Goal: Task Accomplishment & Management: Complete application form

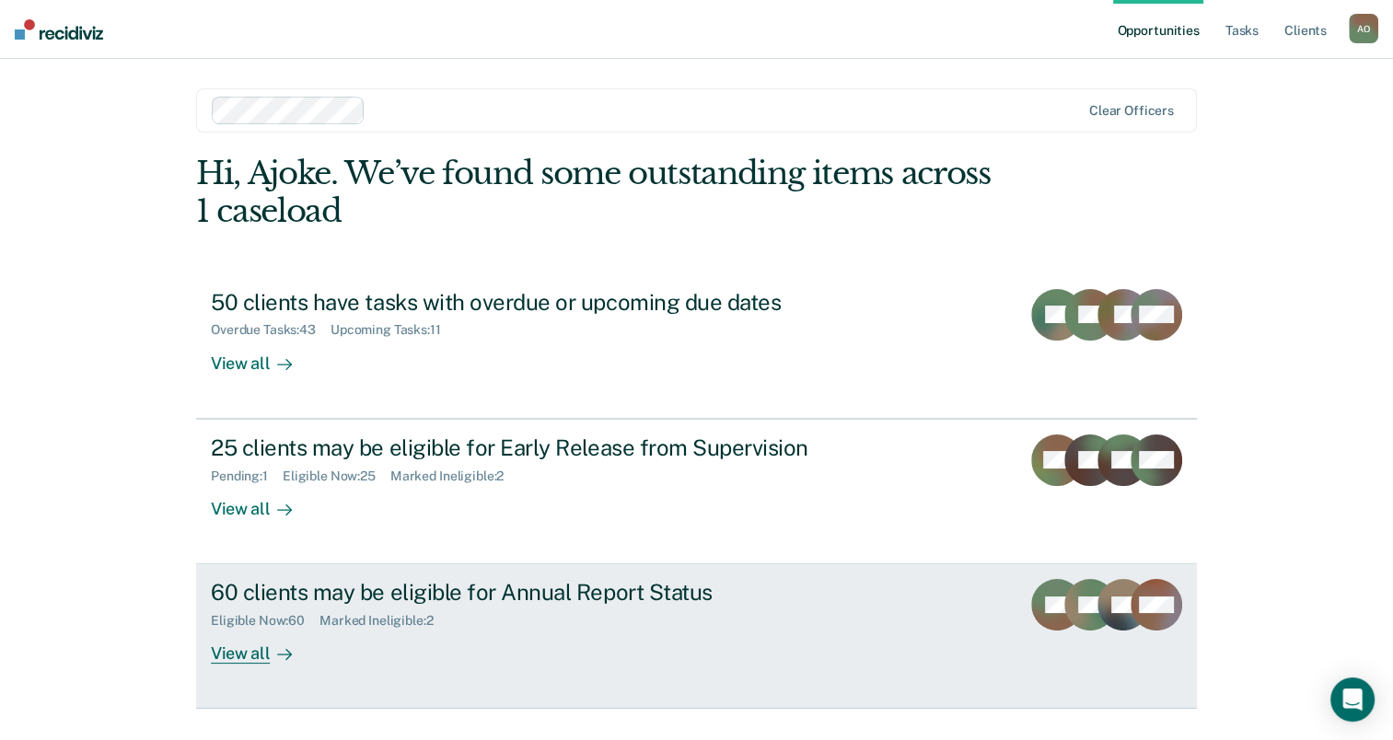
click at [234, 655] on div "View all" at bounding box center [262, 647] width 103 height 36
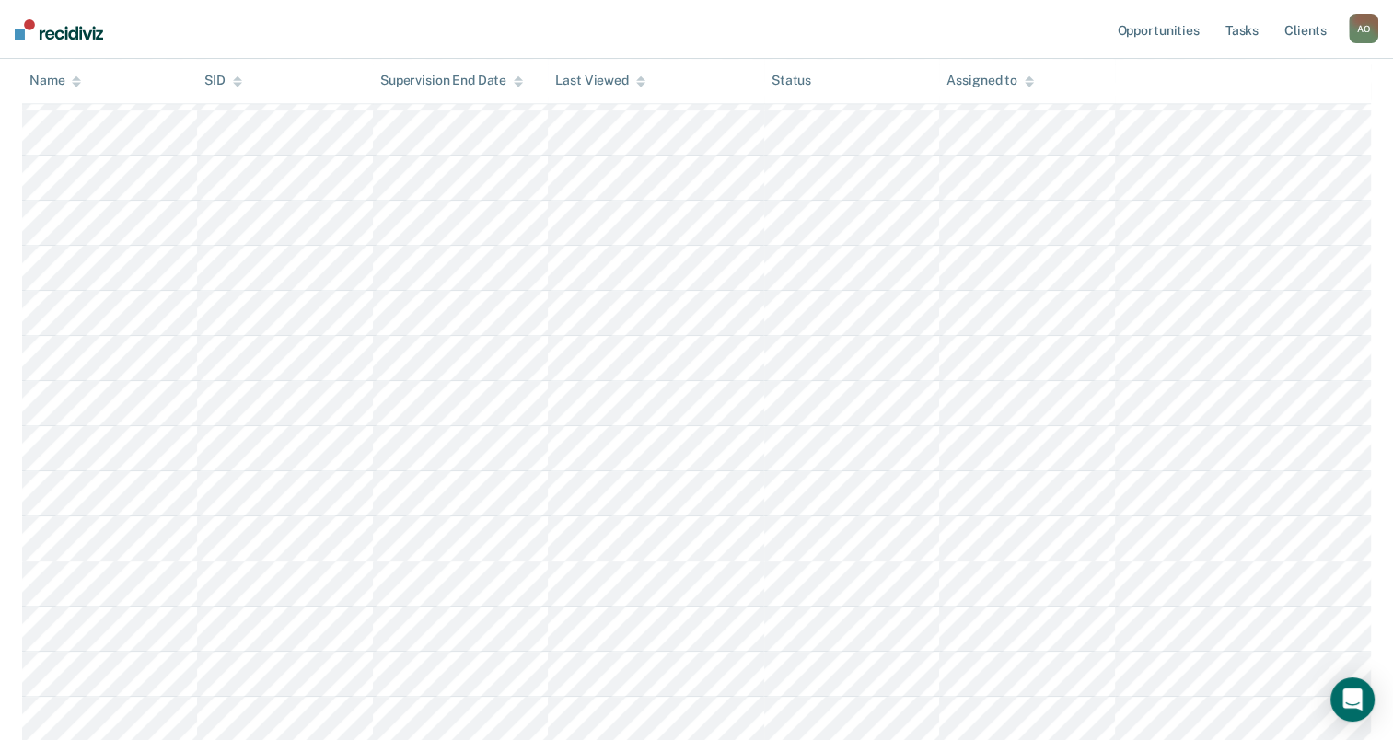
scroll to position [1013, 0]
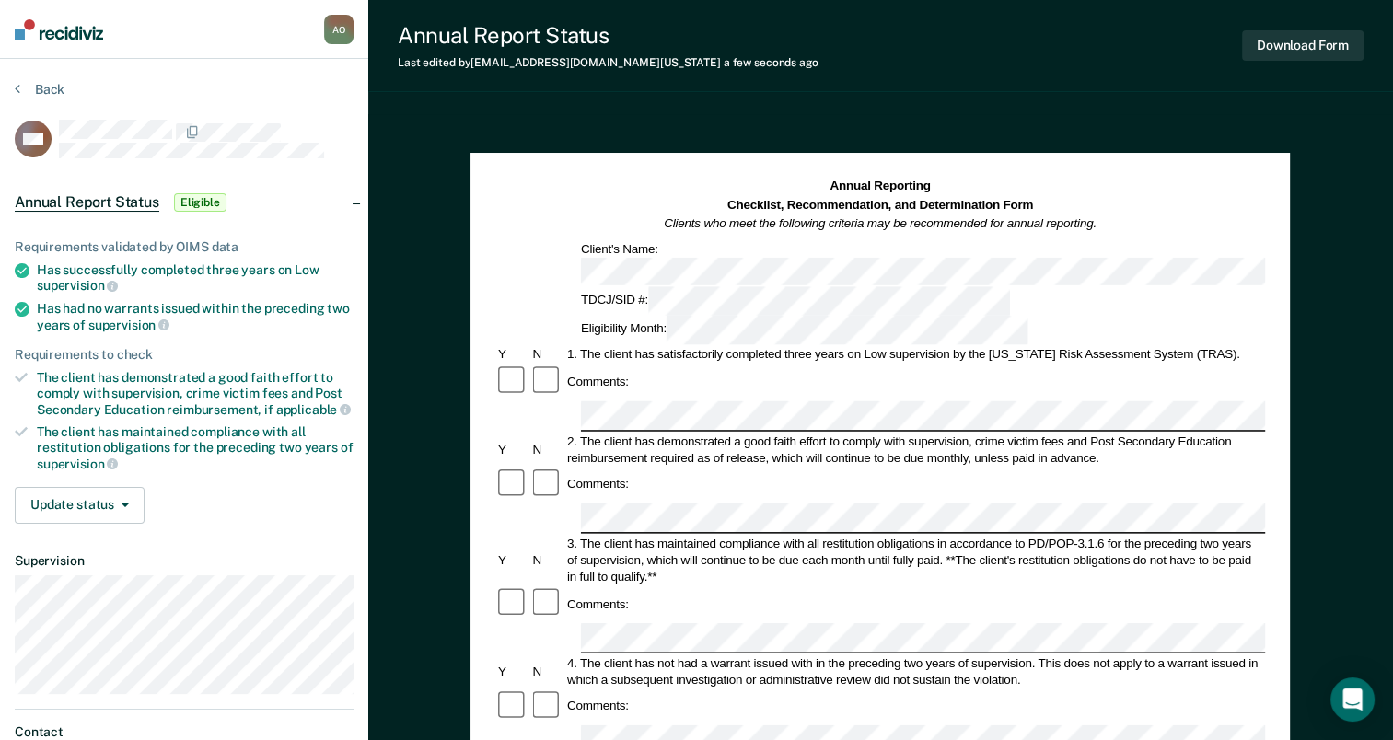
click at [616, 655] on div "4. The client has not had a warrant issued with in the preceding two years of s…" at bounding box center [915, 671] width 701 height 33
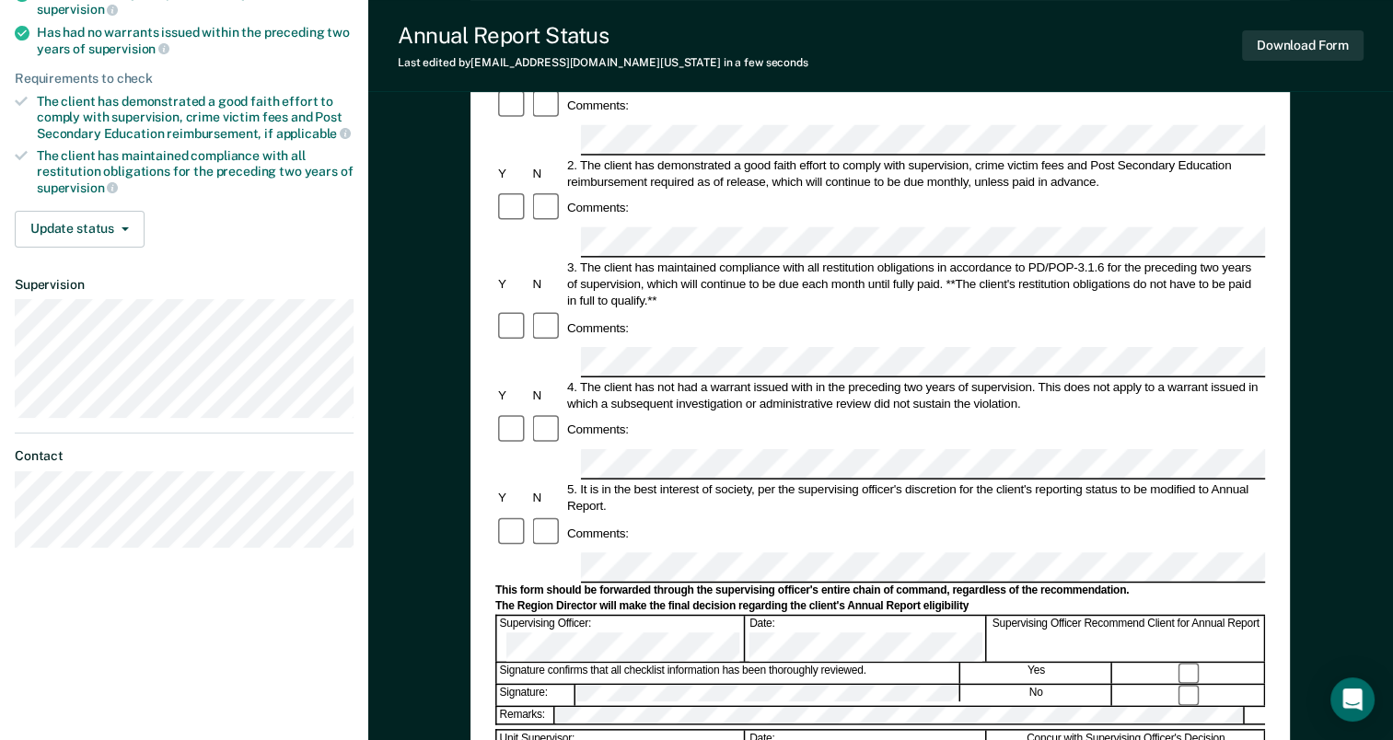
scroll to position [184, 0]
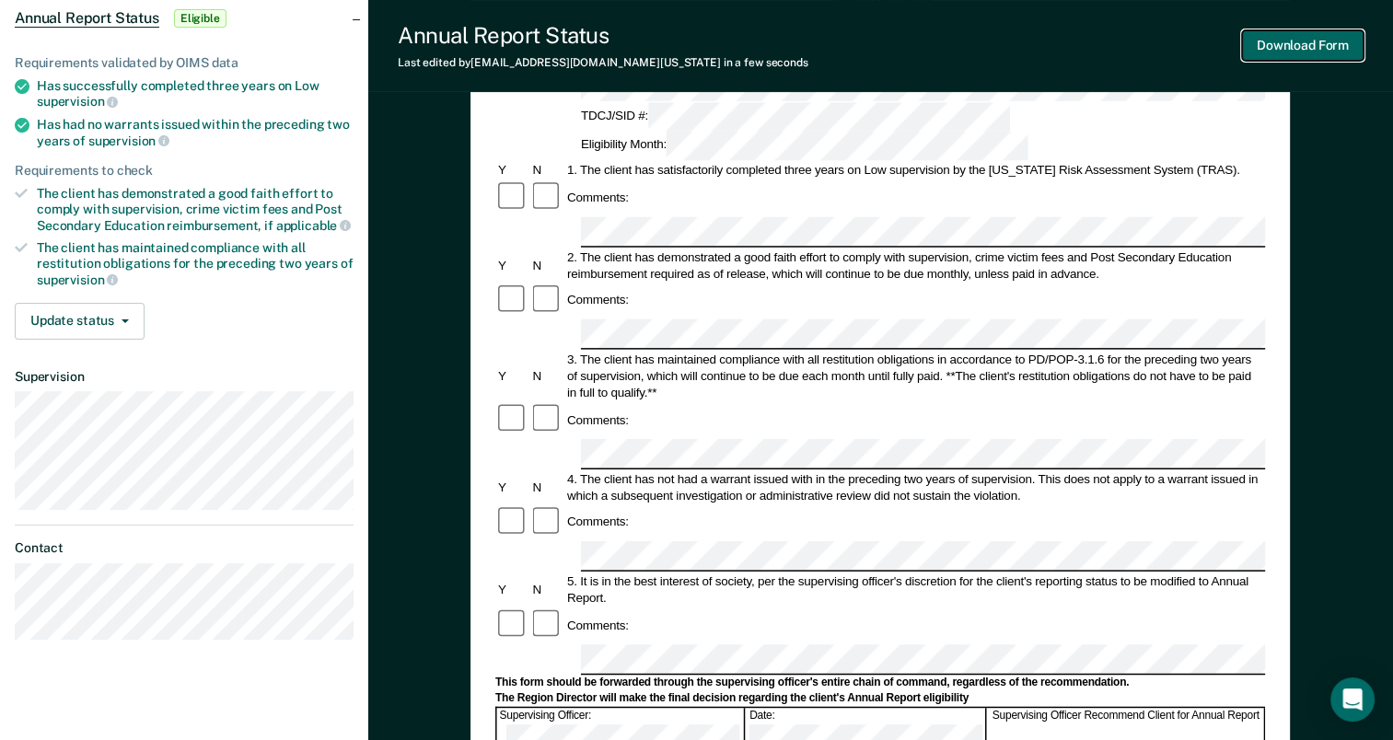
click at [1288, 44] on button "Download Form" at bounding box center [1303, 45] width 122 height 30
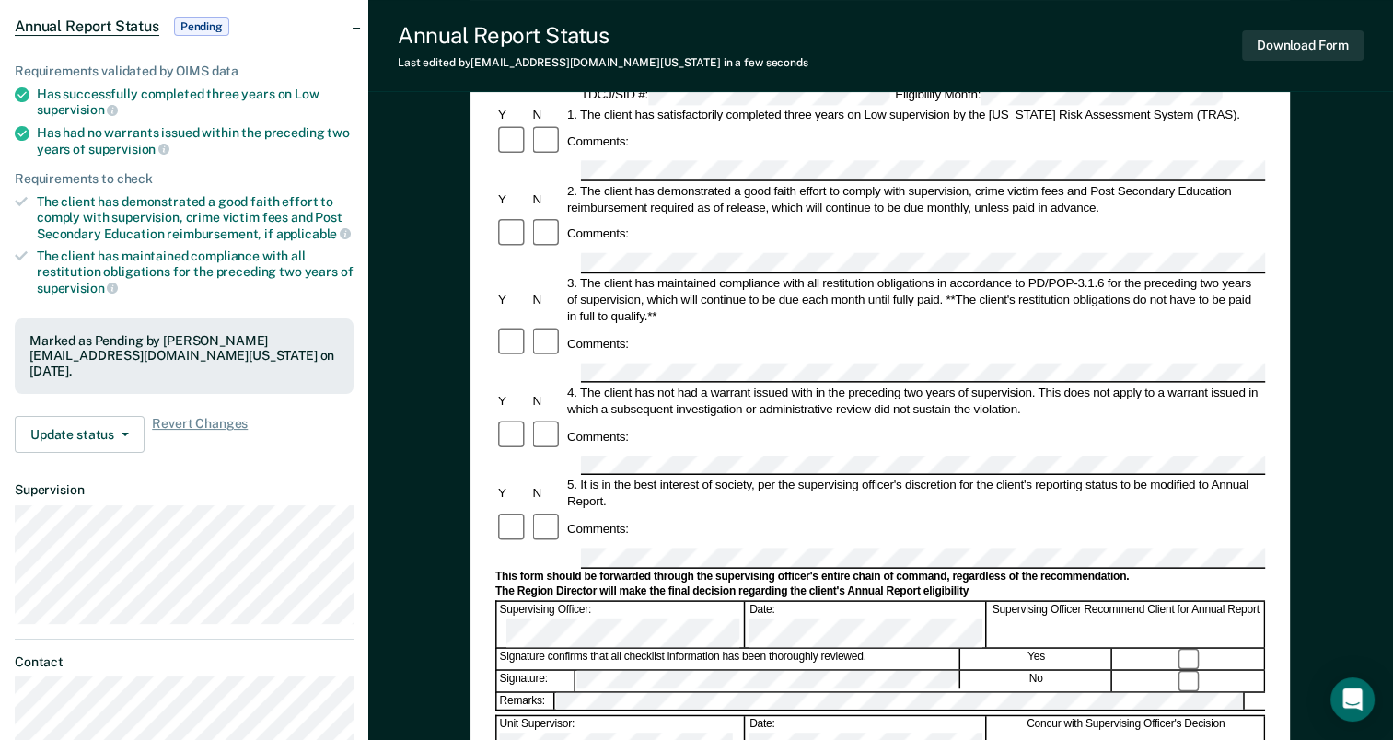
scroll to position [173, 0]
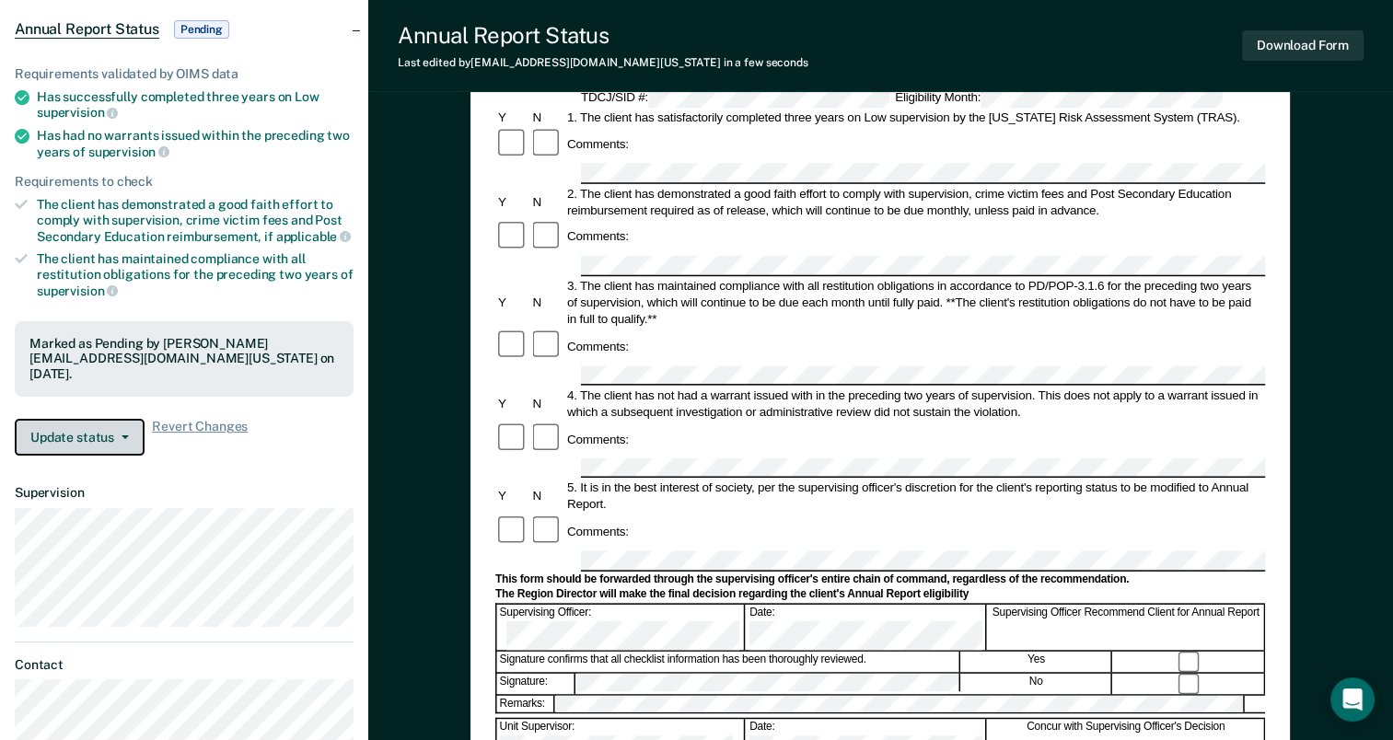
click at [87, 429] on button "Update status" at bounding box center [80, 437] width 130 height 37
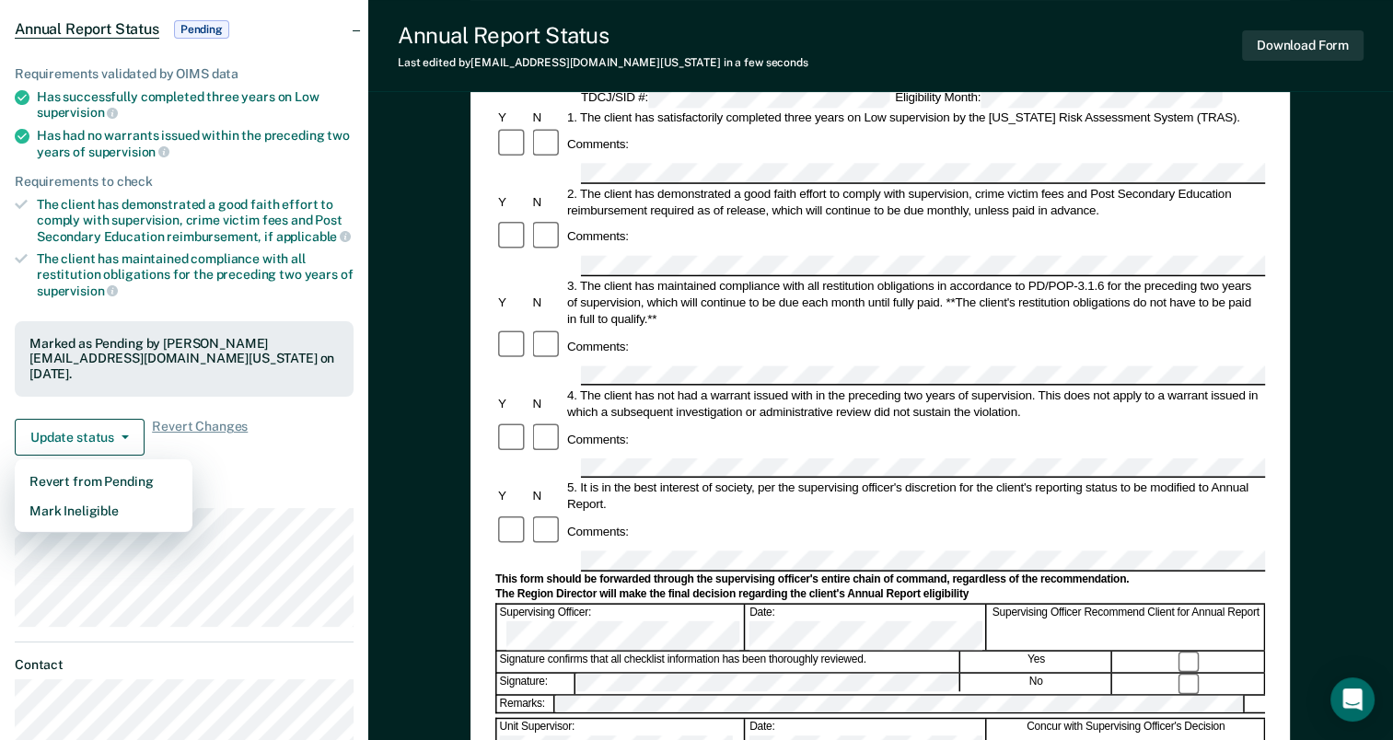
click at [298, 468] on article "MD Annual Report Status Pending Requirements validated by OIMS data Has success…" at bounding box center [184, 352] width 339 height 810
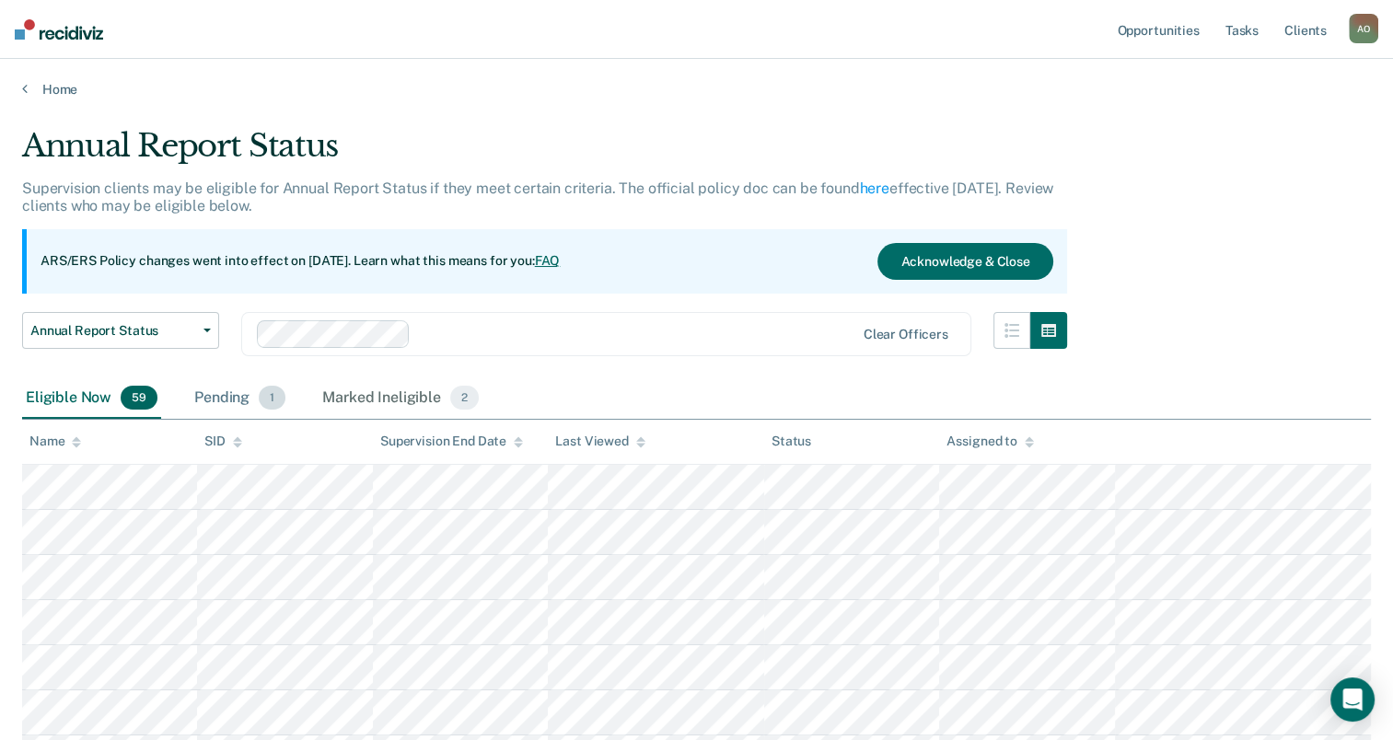
click at [203, 394] on div "Pending 1" at bounding box center [240, 398] width 99 height 41
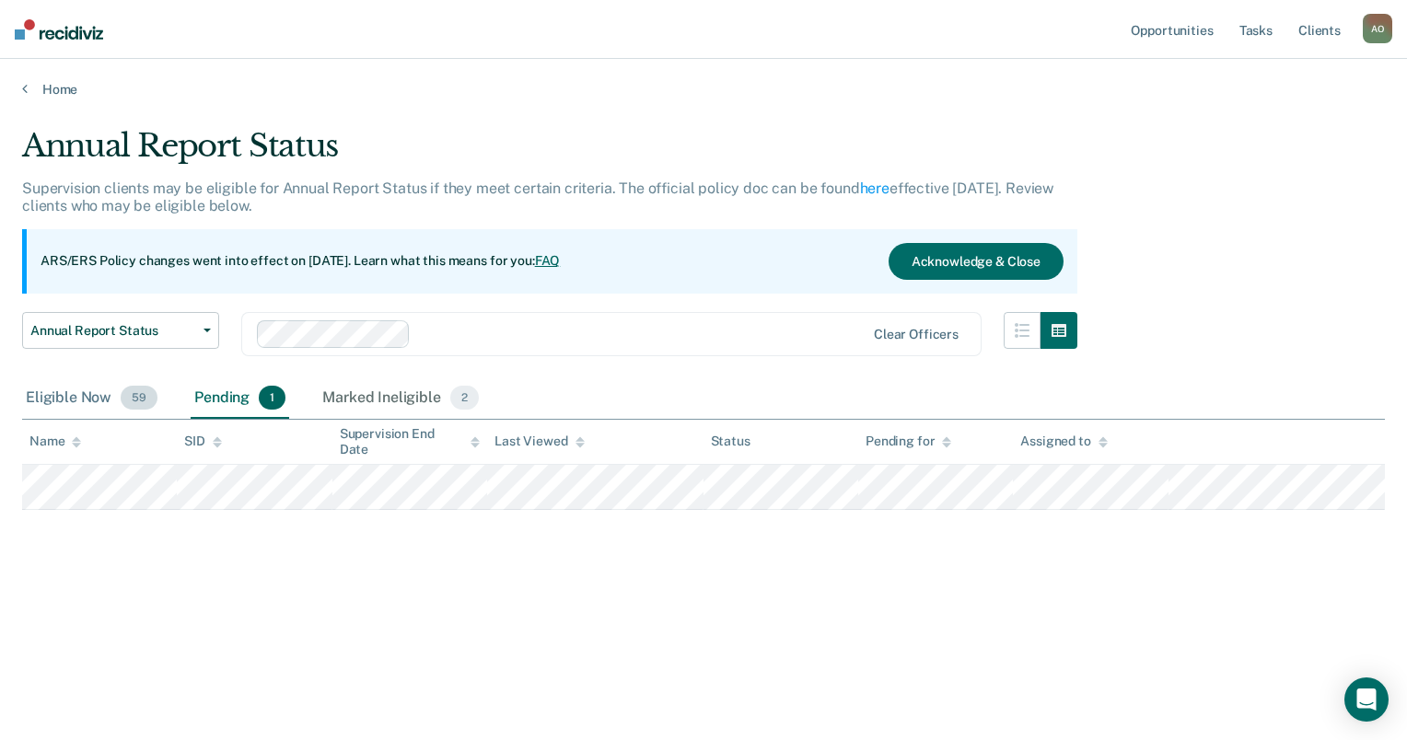
click at [57, 390] on div "Eligible Now 59" at bounding box center [91, 398] width 139 height 41
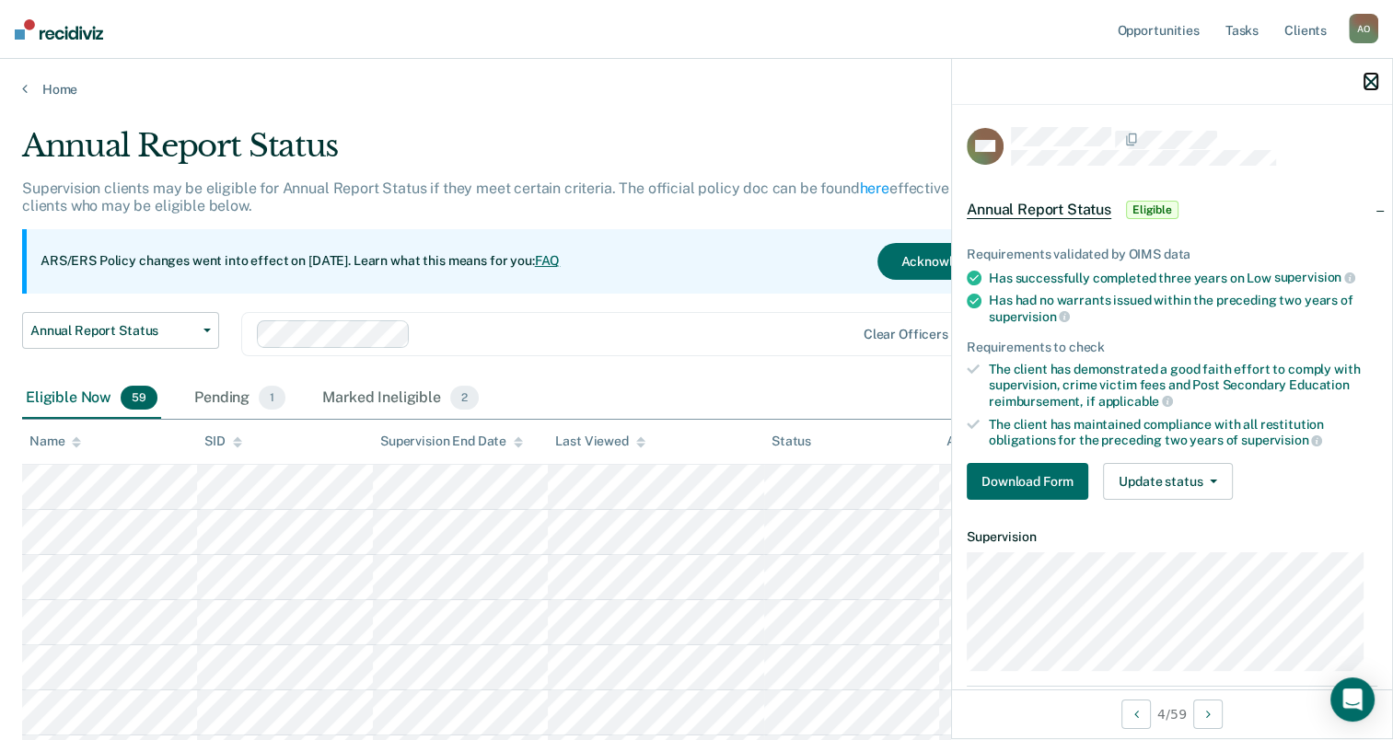
click at [1370, 75] on button "button" at bounding box center [1371, 82] width 13 height 16
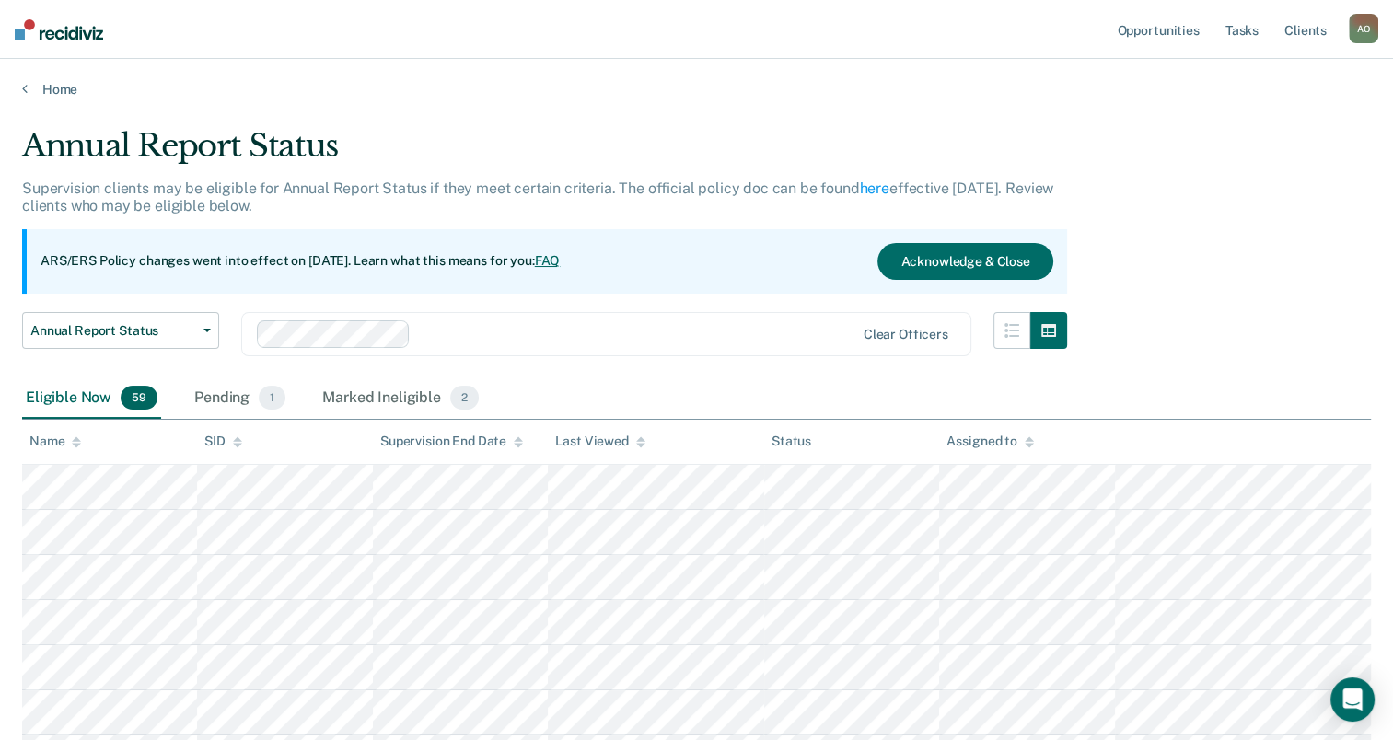
drag, startPoint x: 21, startPoint y: 85, endPoint x: 164, endPoint y: 348, distance: 299.6
click at [22, 85] on div "Home" at bounding box center [696, 78] width 1393 height 39
click at [26, 88] on icon at bounding box center [25, 88] width 6 height 15
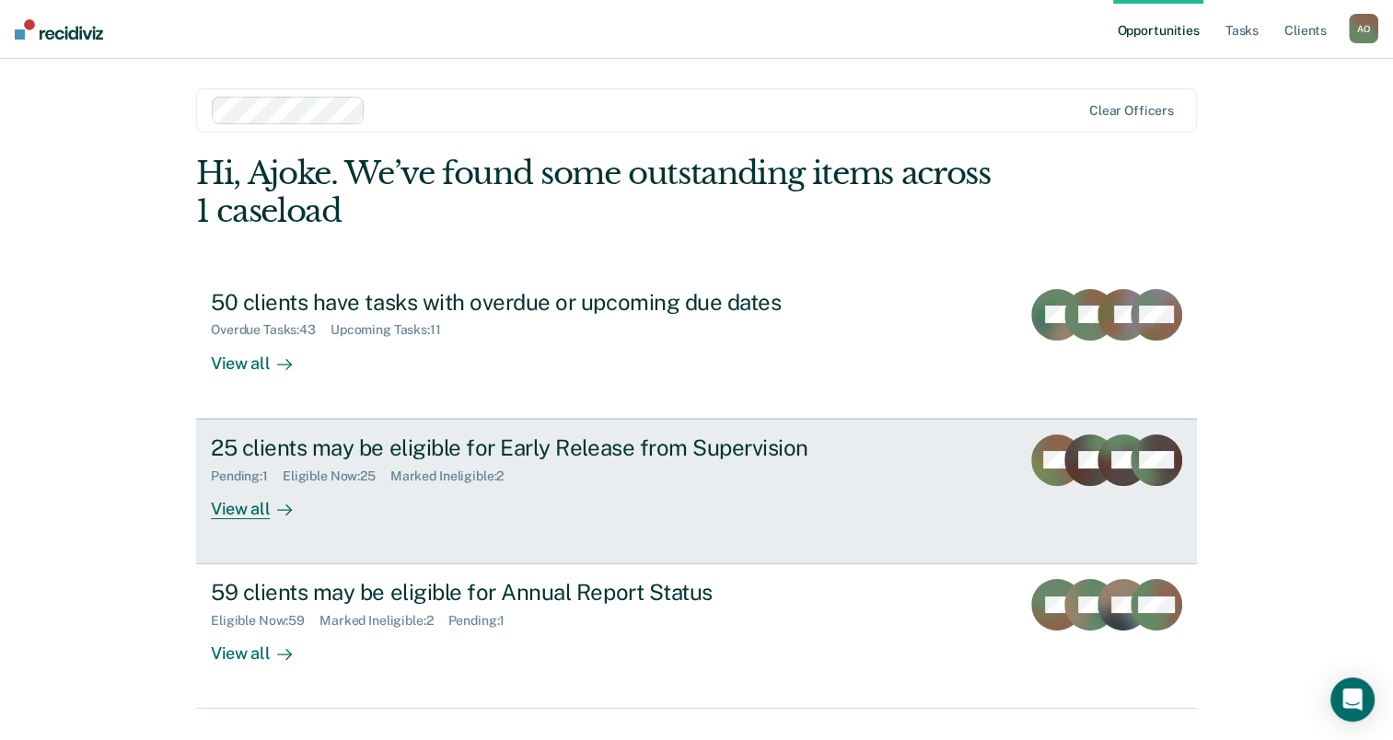
click at [253, 503] on div "View all" at bounding box center [262, 501] width 103 height 36
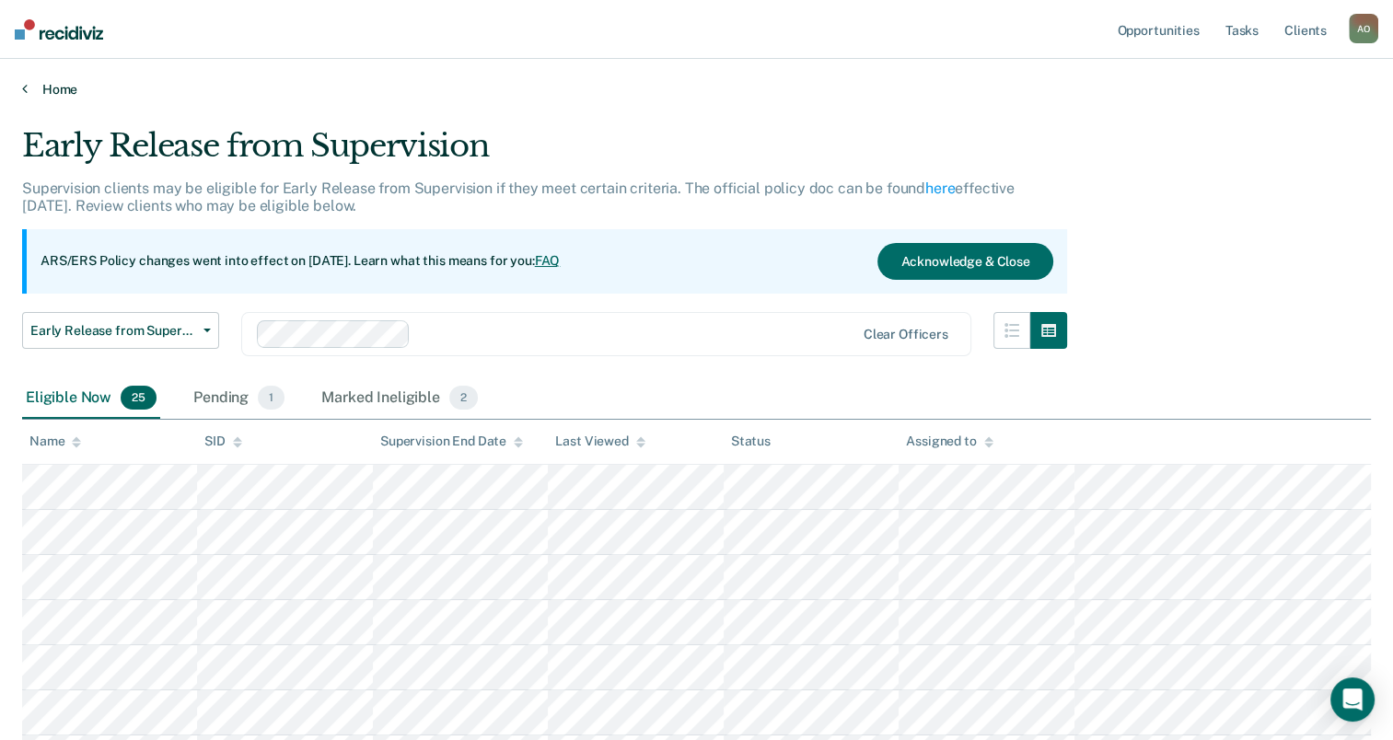
click at [29, 88] on link "Home" at bounding box center [696, 89] width 1349 height 17
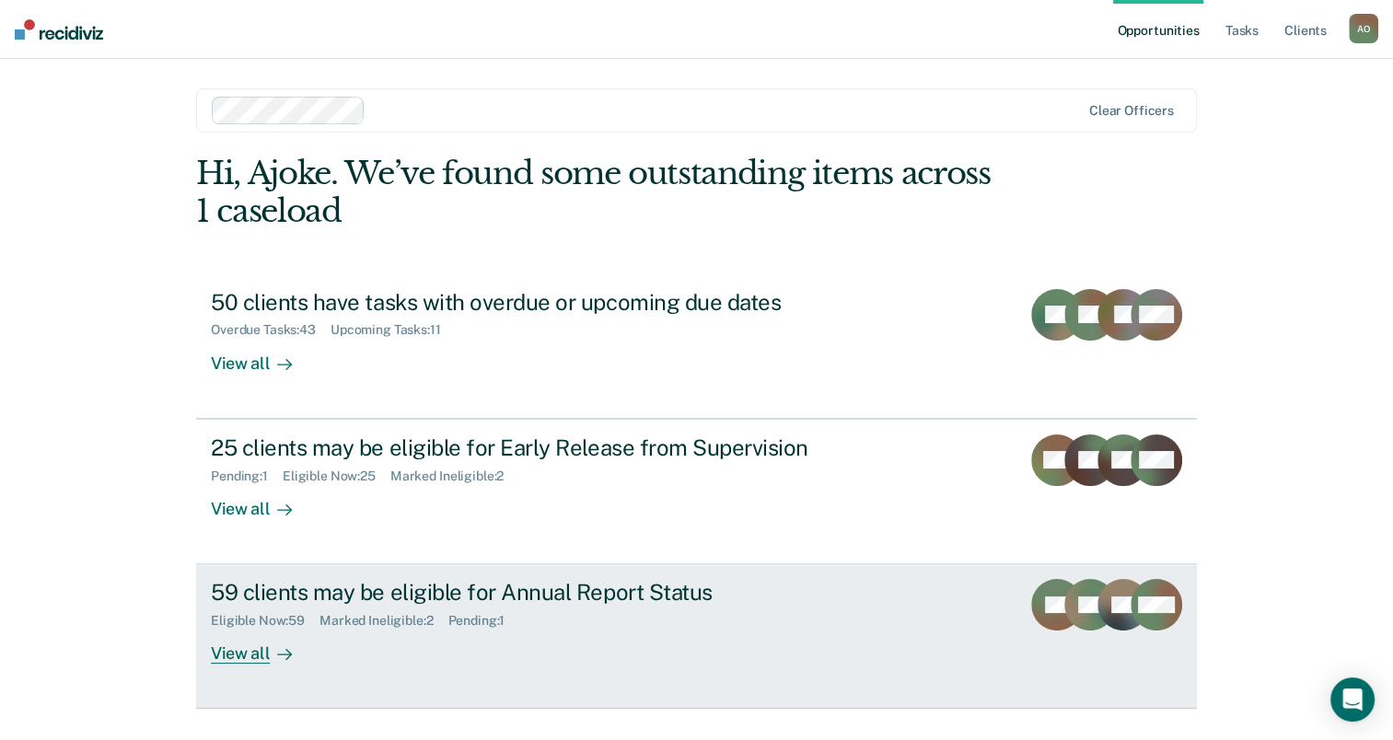
click at [236, 656] on div "View all" at bounding box center [262, 647] width 103 height 36
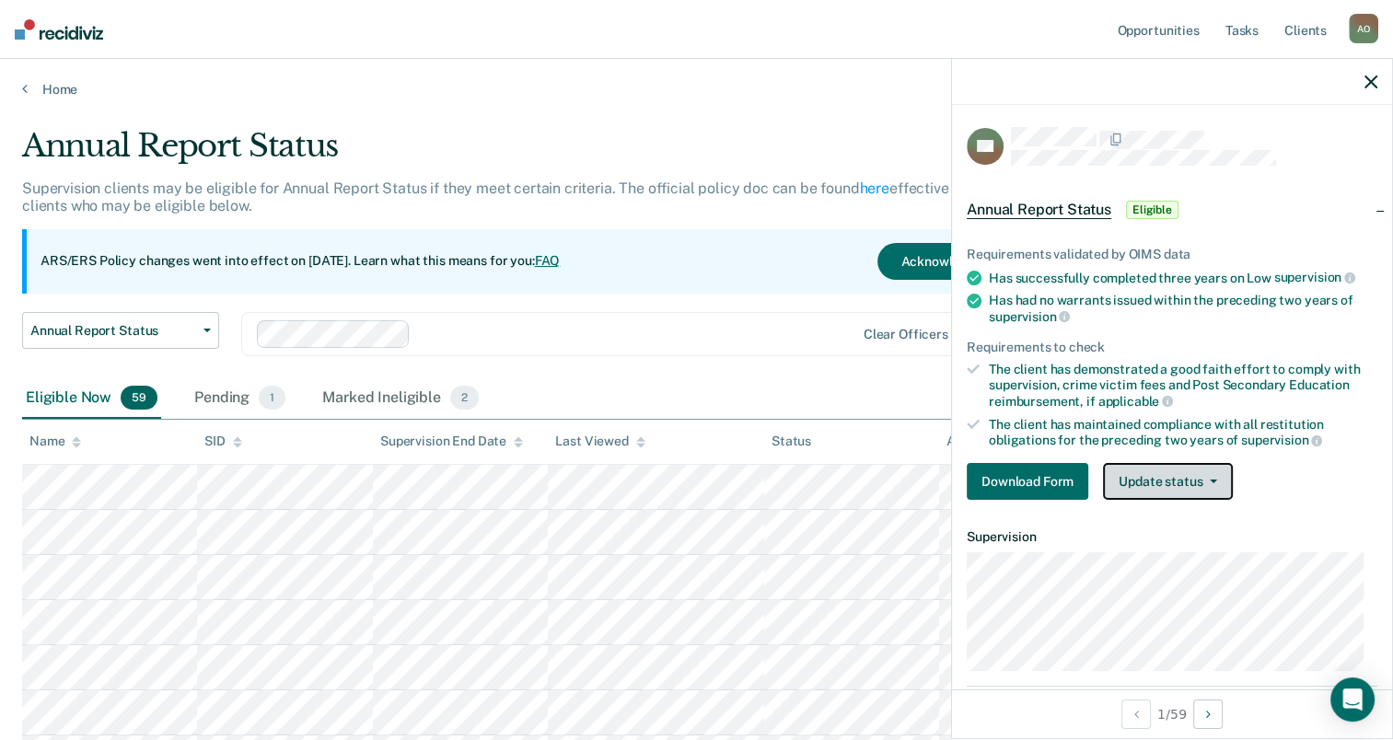
click at [1189, 475] on button "Update status" at bounding box center [1168, 481] width 130 height 37
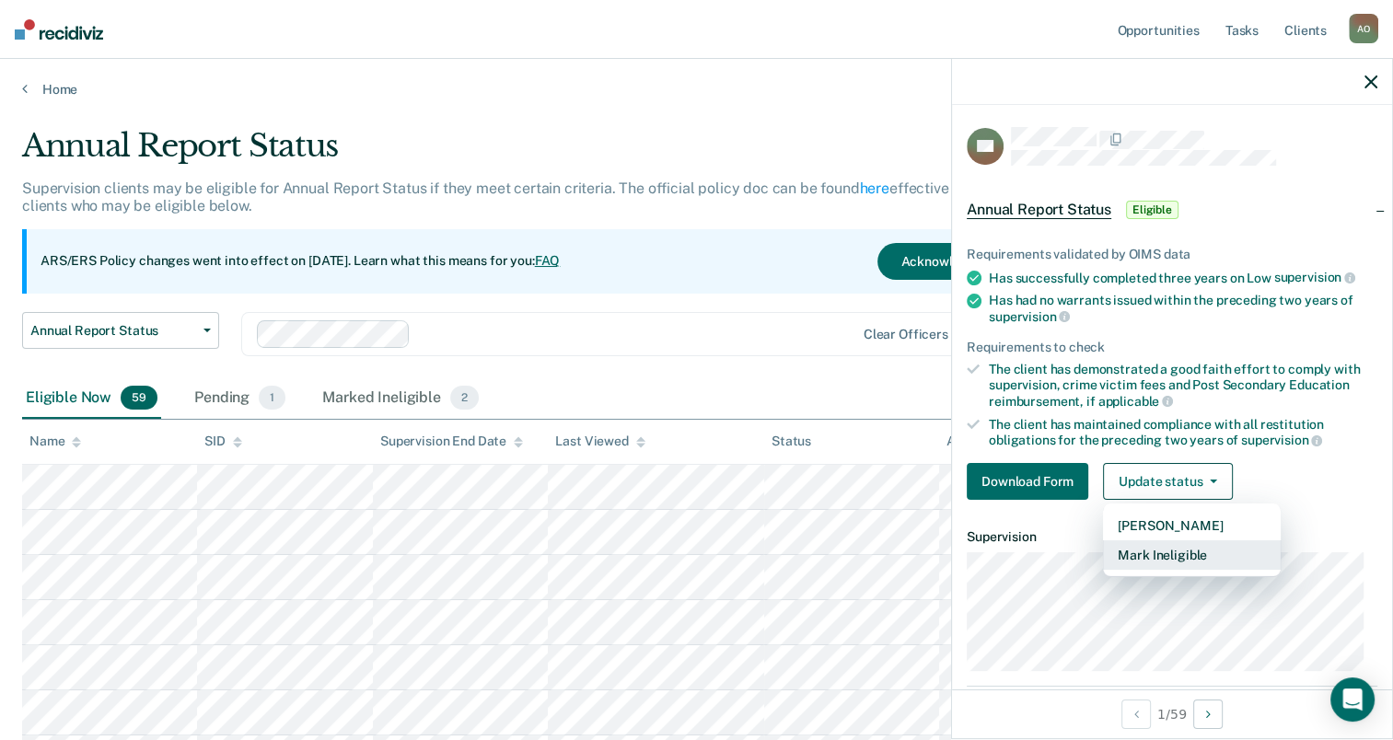
click at [1188, 547] on button "Mark Ineligible" at bounding box center [1192, 555] width 178 height 29
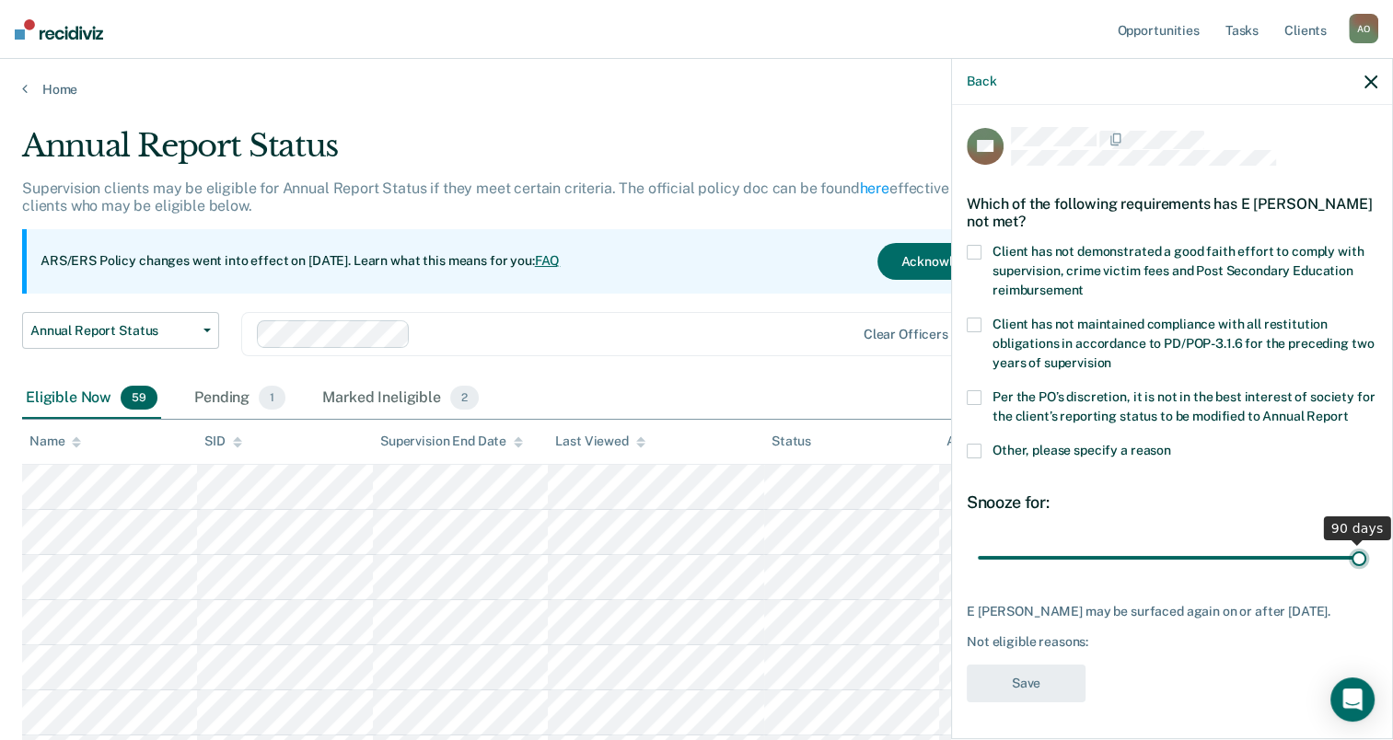
drag, startPoint x: 1101, startPoint y: 575, endPoint x: 1368, endPoint y: 575, distance: 266.1
type input "90"
click at [1367, 575] on input "range" at bounding box center [1172, 558] width 389 height 32
click at [972, 251] on span at bounding box center [974, 252] width 15 height 15
click at [1084, 284] on input "Client has not demonstrated a good faith effort to comply with supervision, cri…" at bounding box center [1084, 284] width 0 height 0
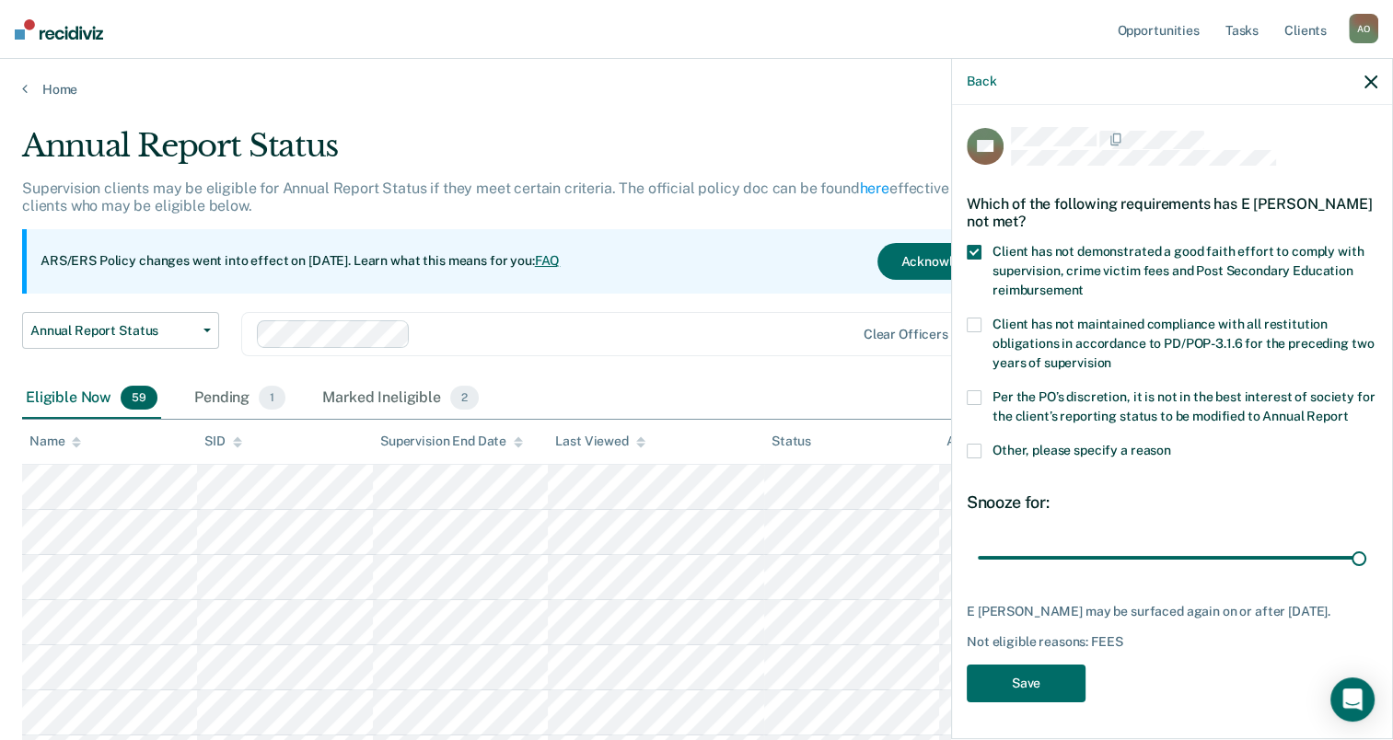
scroll to position [17, 0]
click at [1034, 690] on button "Save" at bounding box center [1026, 684] width 119 height 38
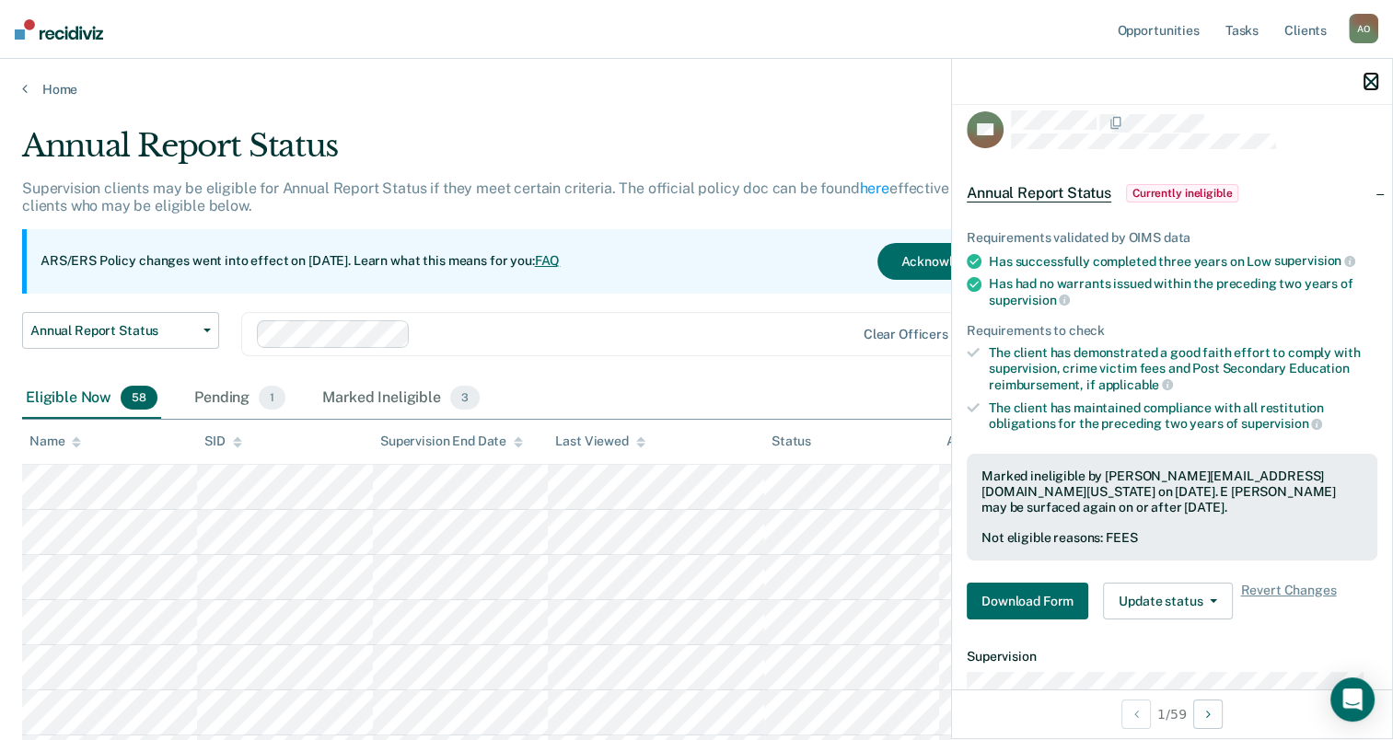
click at [1370, 74] on button "button" at bounding box center [1371, 82] width 13 height 16
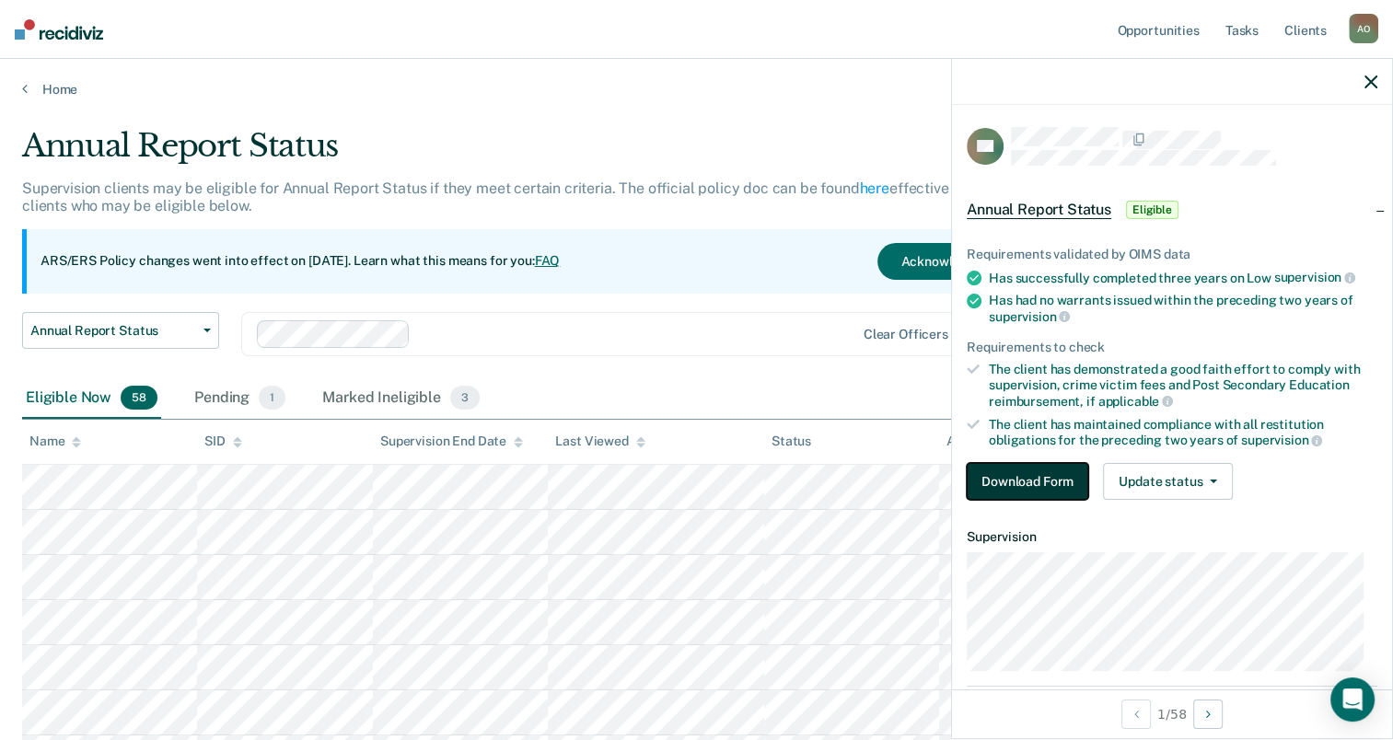
click at [1025, 479] on button "Download Form" at bounding box center [1028, 481] width 122 height 37
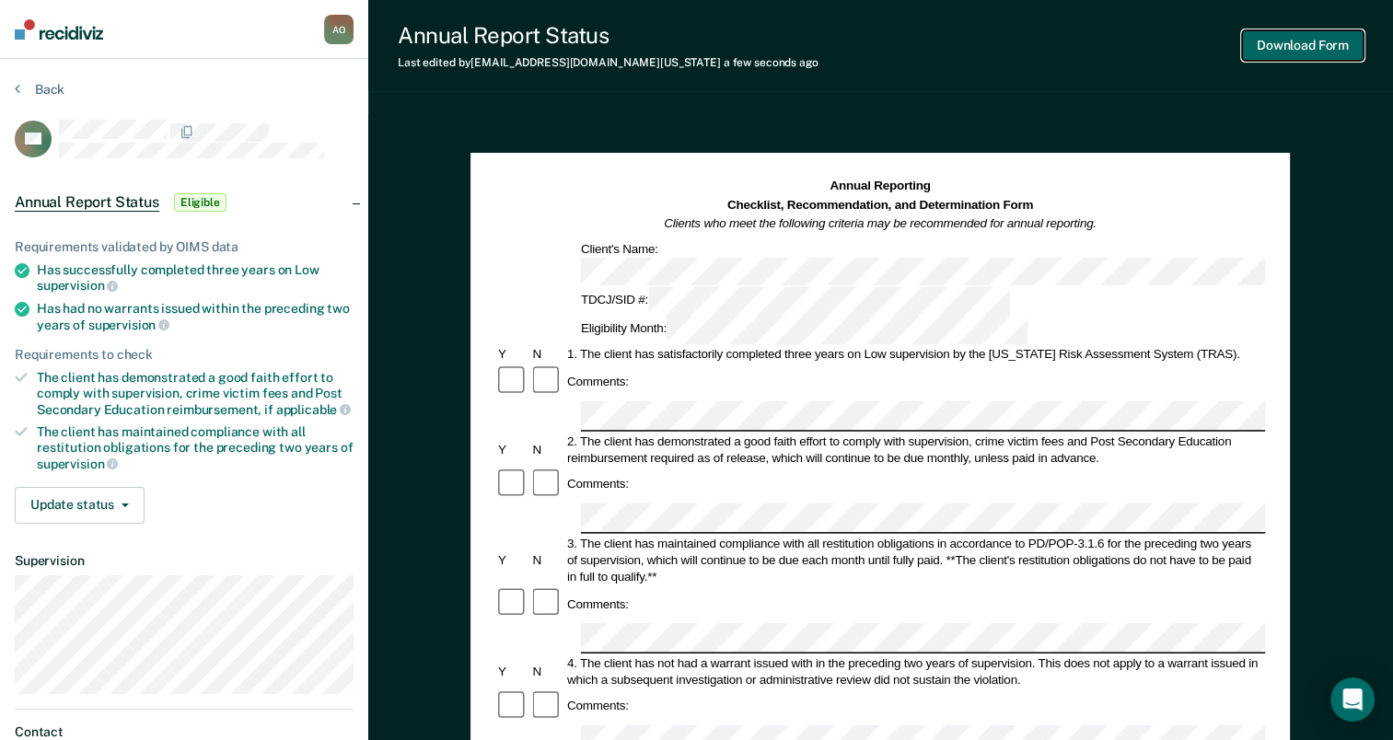
click at [1319, 47] on button "Download Form" at bounding box center [1303, 45] width 122 height 30
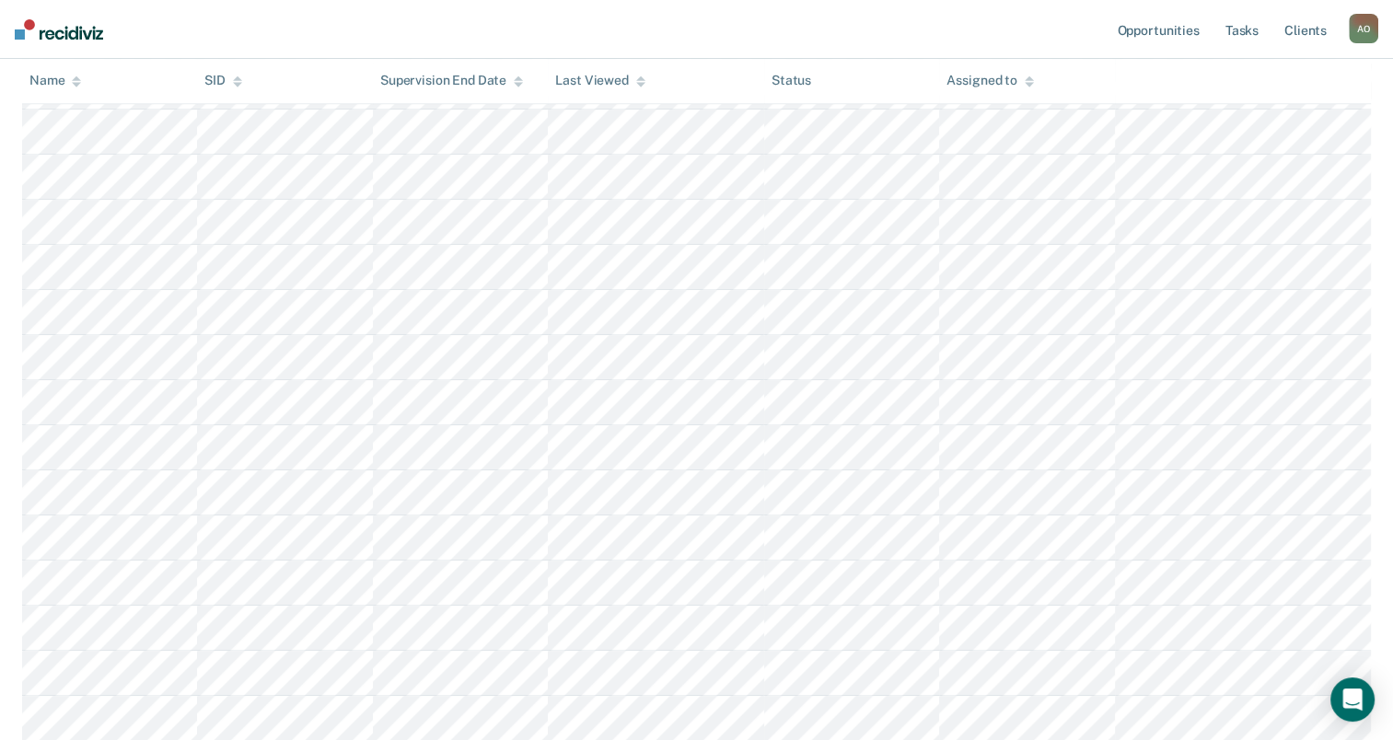
scroll to position [1013, 0]
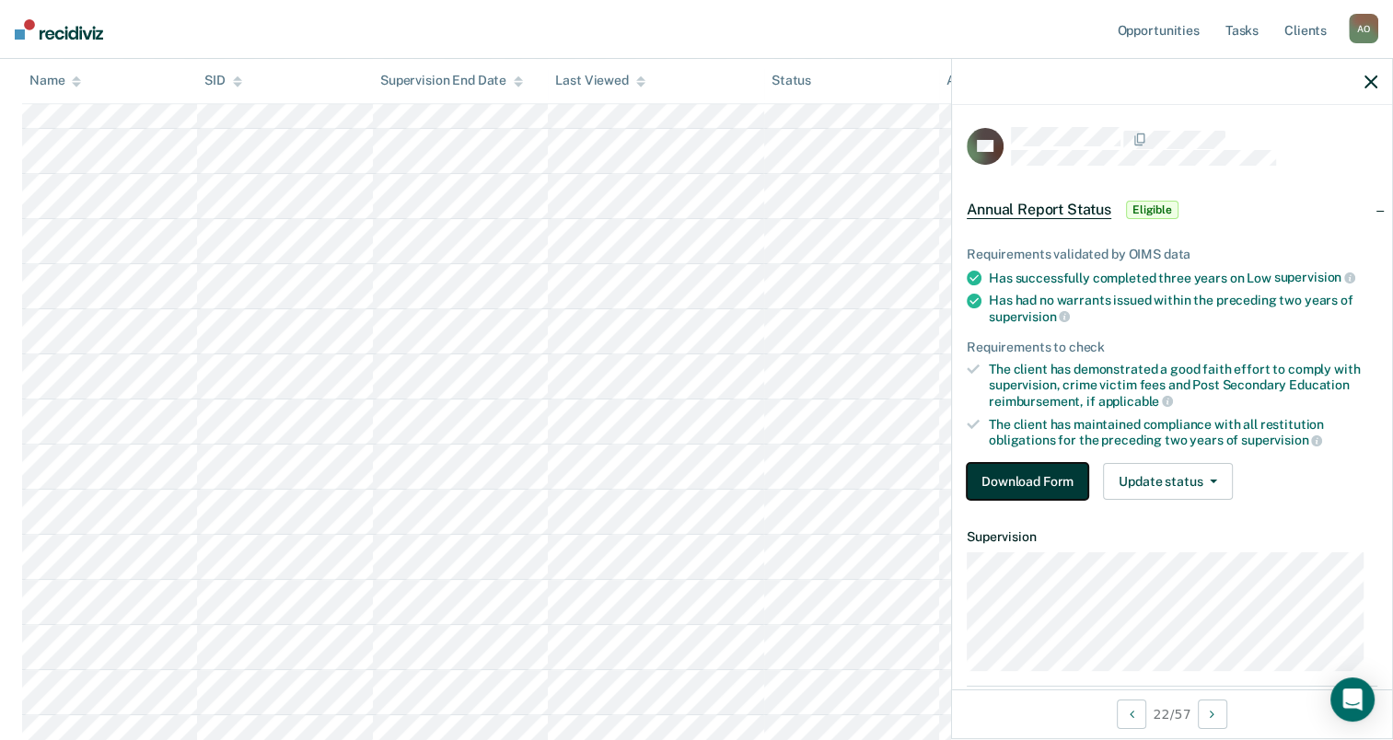
click at [1017, 473] on button "Download Form" at bounding box center [1028, 481] width 122 height 37
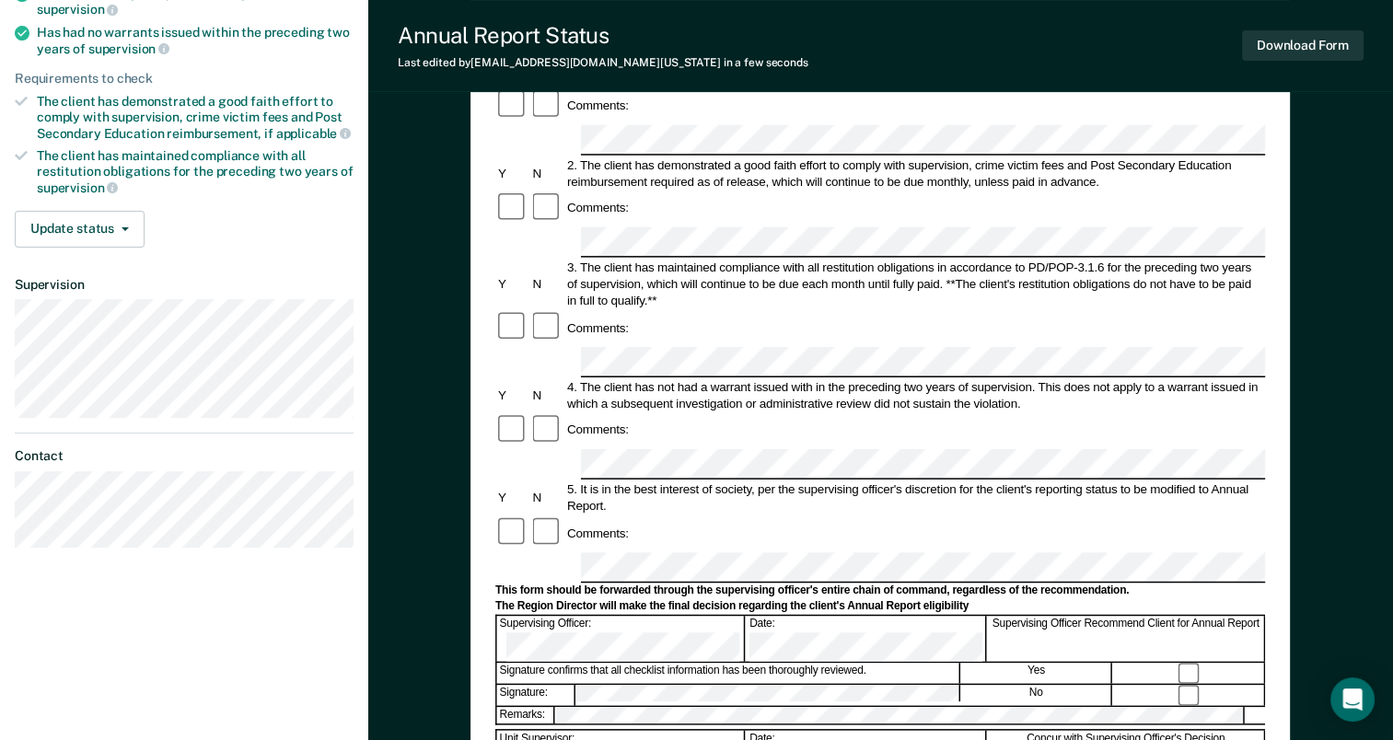
scroll to position [368, 0]
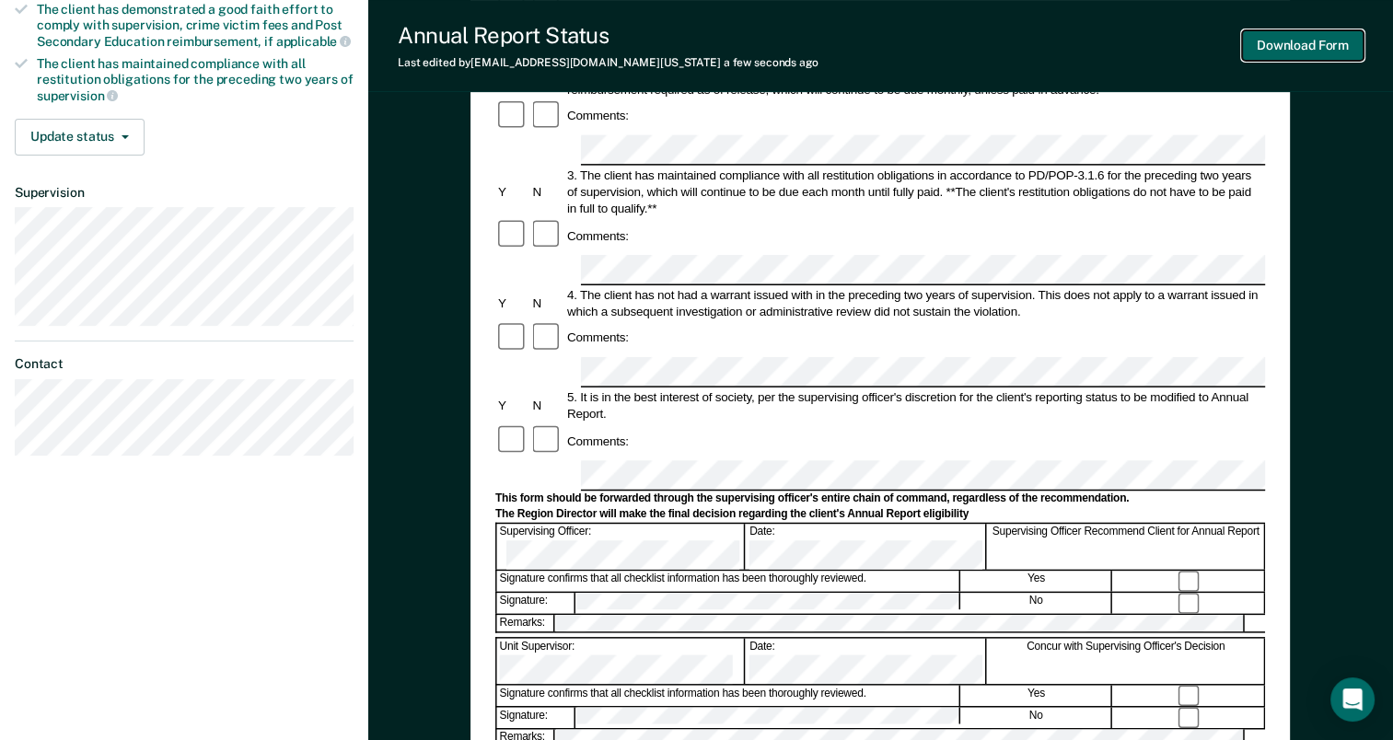
click at [1297, 48] on button "Download Form" at bounding box center [1303, 45] width 122 height 30
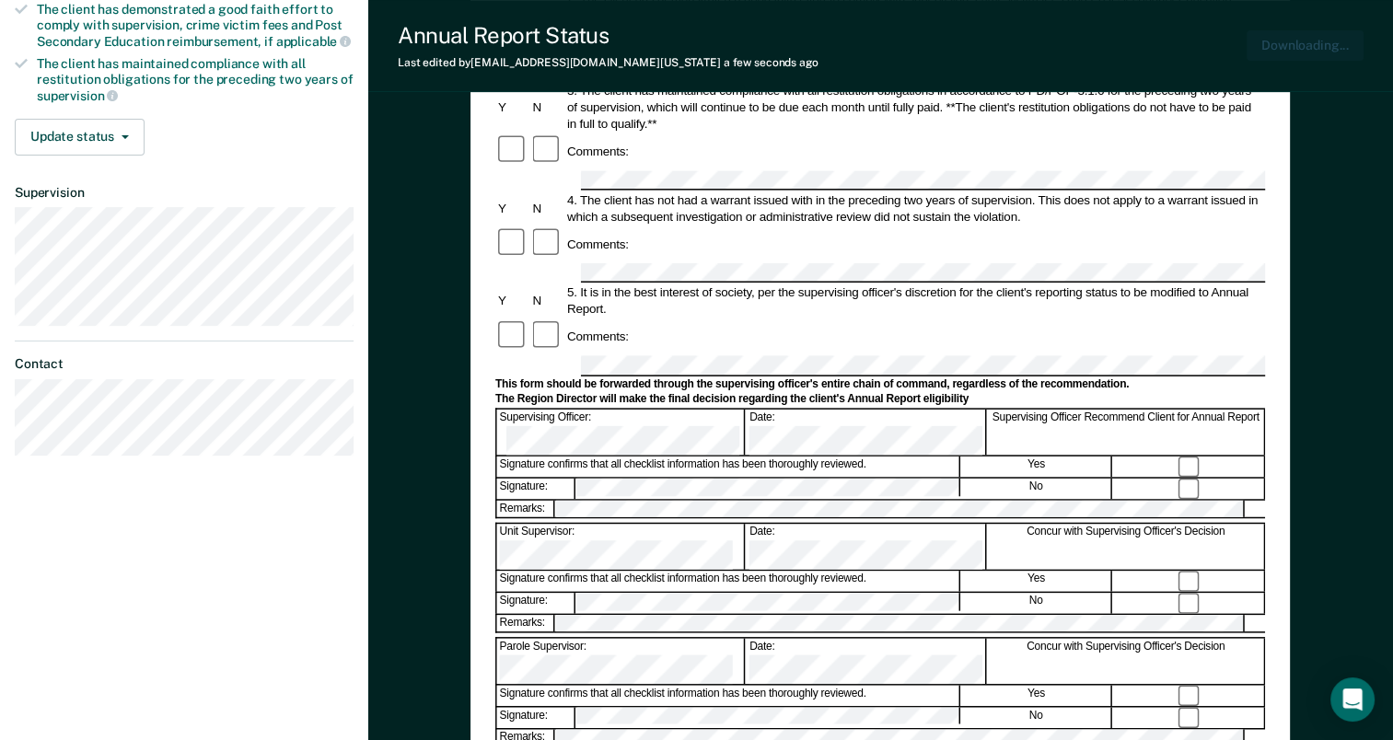
scroll to position [0, 0]
